Goal: Check status: Check status

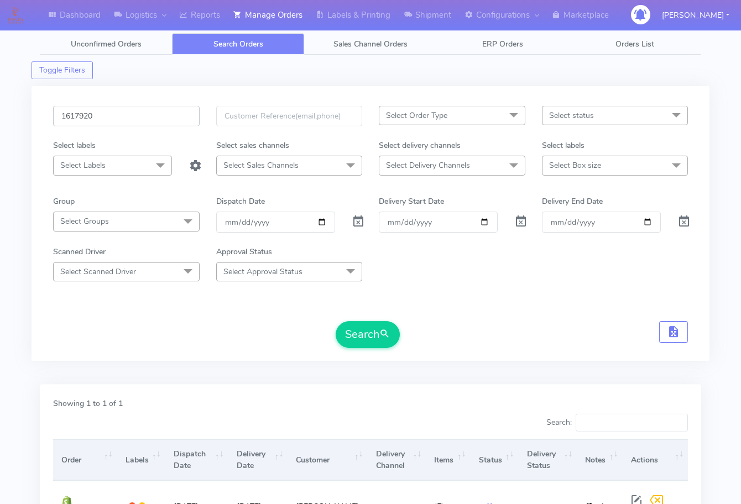
click at [132, 112] on input "1617920" at bounding box center [126, 116] width 147 height 20
paste input "6594A"
type input "1616594A"
click at [368, 335] on button "Search" at bounding box center [368, 334] width 64 height 27
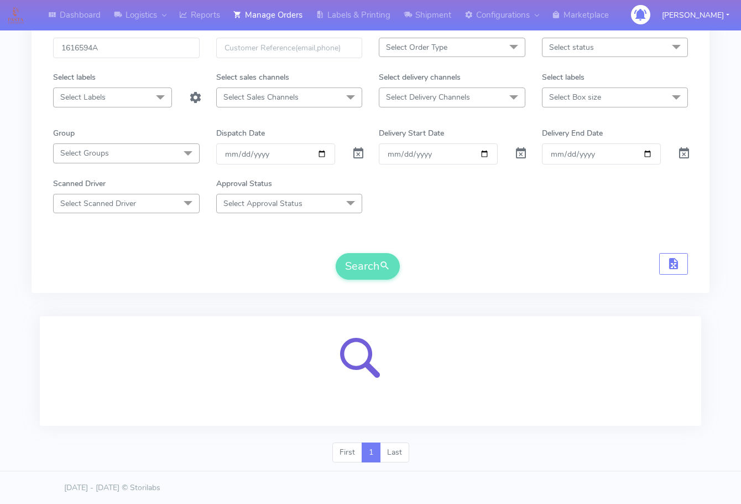
scroll to position [69, 0]
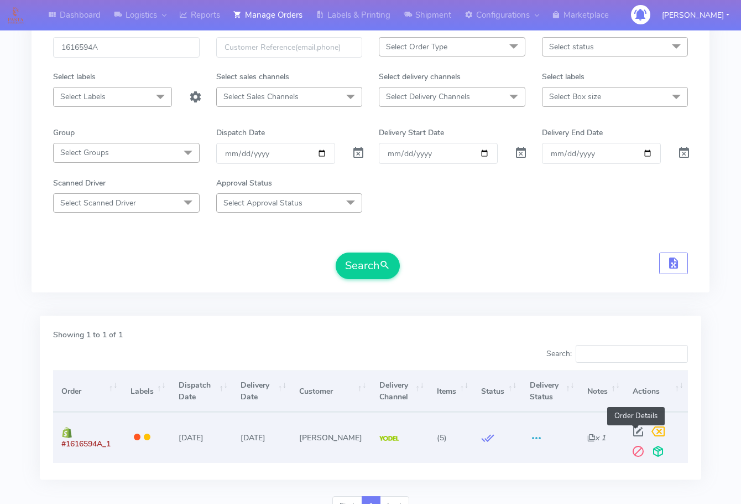
click at [637, 430] on span at bounding box center [639, 433] width 20 height 11
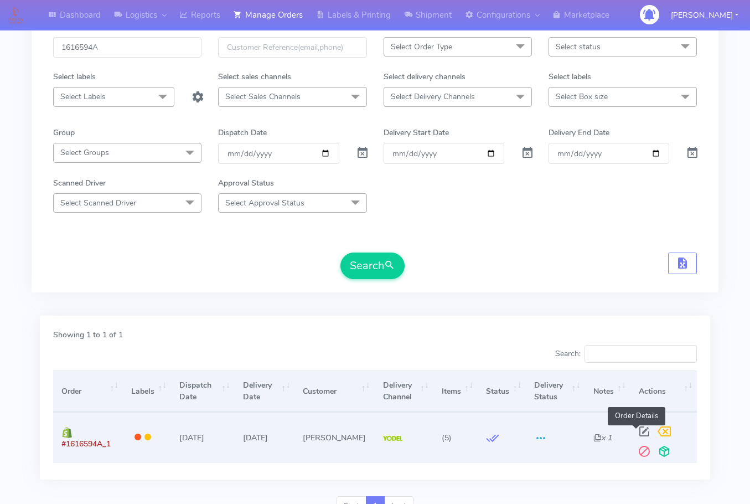
select select "5"
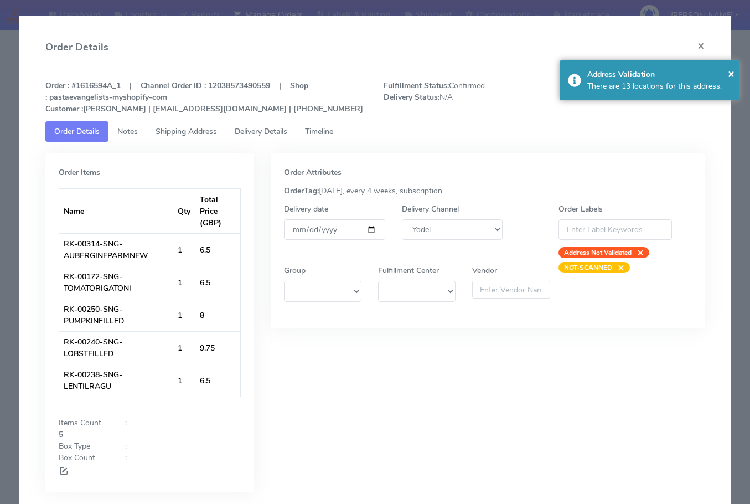
click at [180, 121] on div "Order : #1616594A_1 | Channel Order ID : 12038573490559 | Shop : pastaevangelis…" at bounding box center [375, 97] width 676 height 48
click at [238, 129] on span "Delivery Details" at bounding box center [261, 131] width 53 height 11
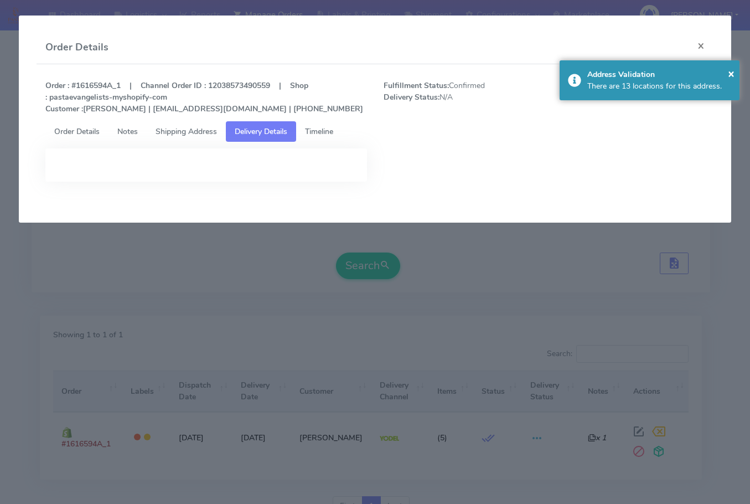
click at [186, 126] on span "Shipping Address" at bounding box center [185, 131] width 61 height 11
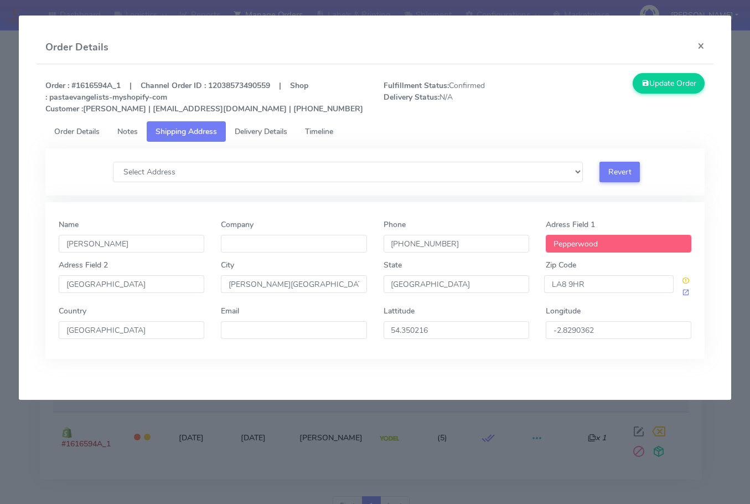
click at [257, 126] on span "Delivery Details" at bounding box center [261, 131] width 53 height 11
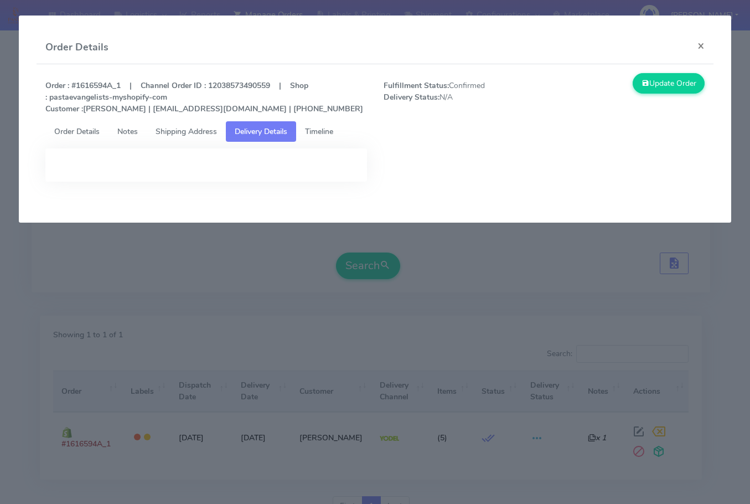
click at [329, 128] on span "Timeline" at bounding box center [319, 131] width 28 height 11
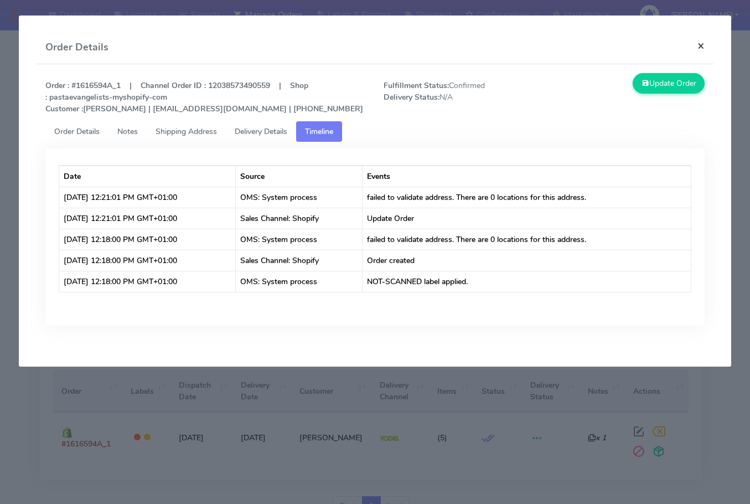
click at [703, 48] on button "×" at bounding box center [700, 45] width 25 height 29
